Goal: Navigation & Orientation: Find specific page/section

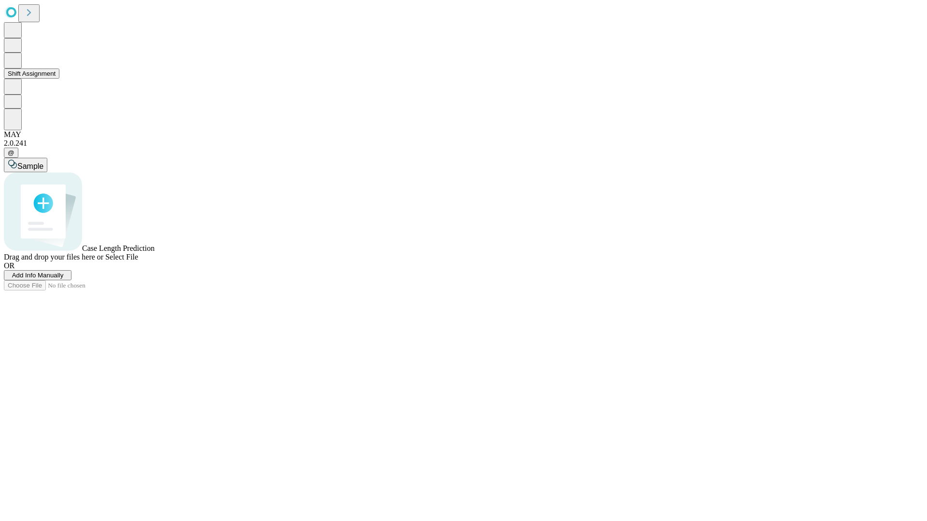
click at [59, 79] on button "Shift Assignment" at bounding box center [31, 74] width 55 height 10
